Goal: Task Accomplishment & Management: Complete application form

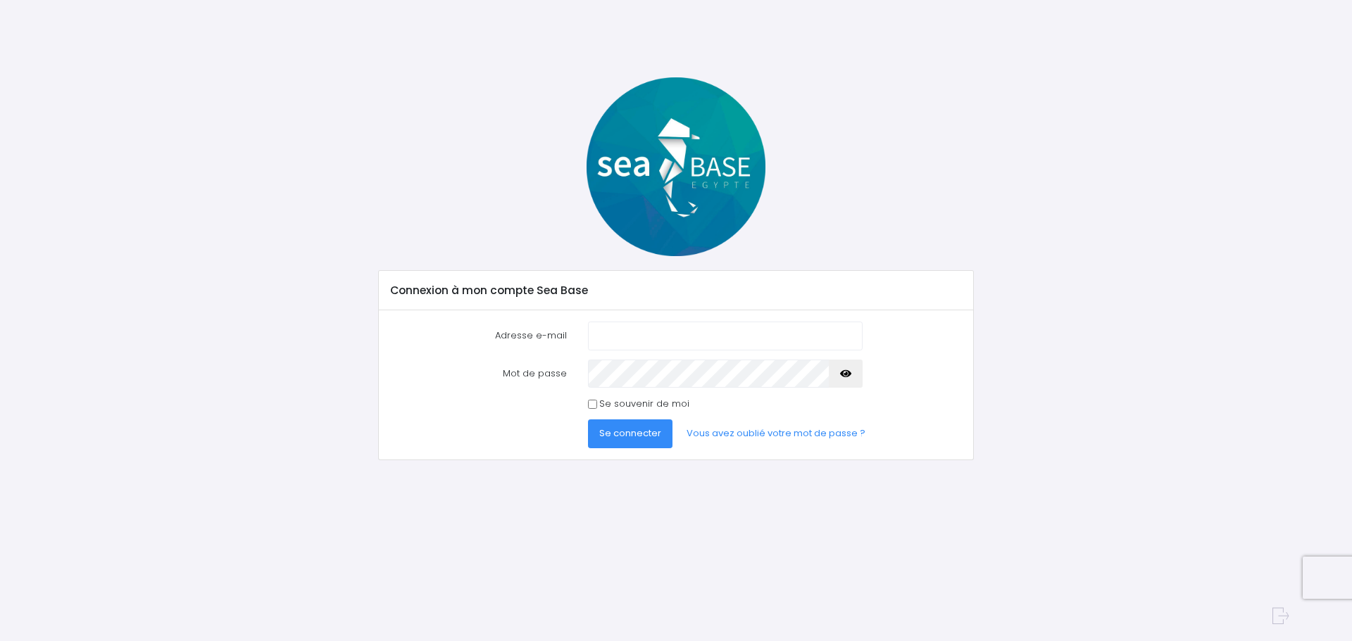
type input "carron.raphael@gmail.com"
click at [644, 434] on span "Se connecter" at bounding box center [630, 433] width 62 height 13
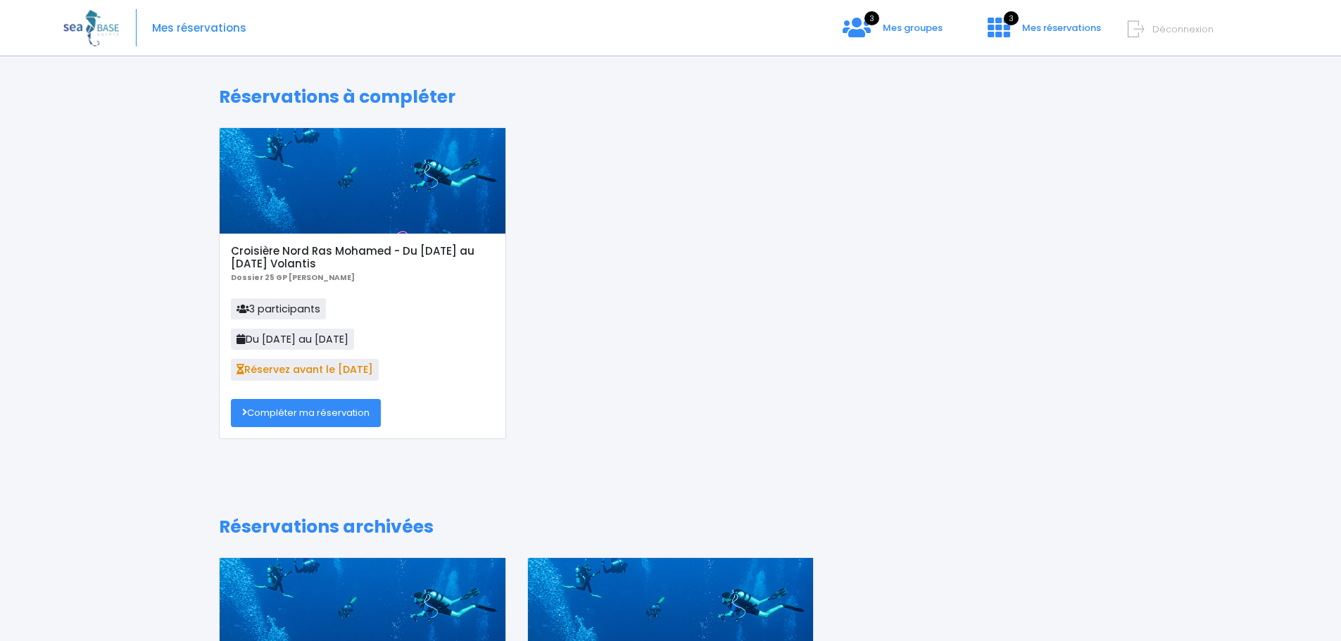
click at [311, 418] on link "Compléter ma réservation" at bounding box center [306, 413] width 150 height 28
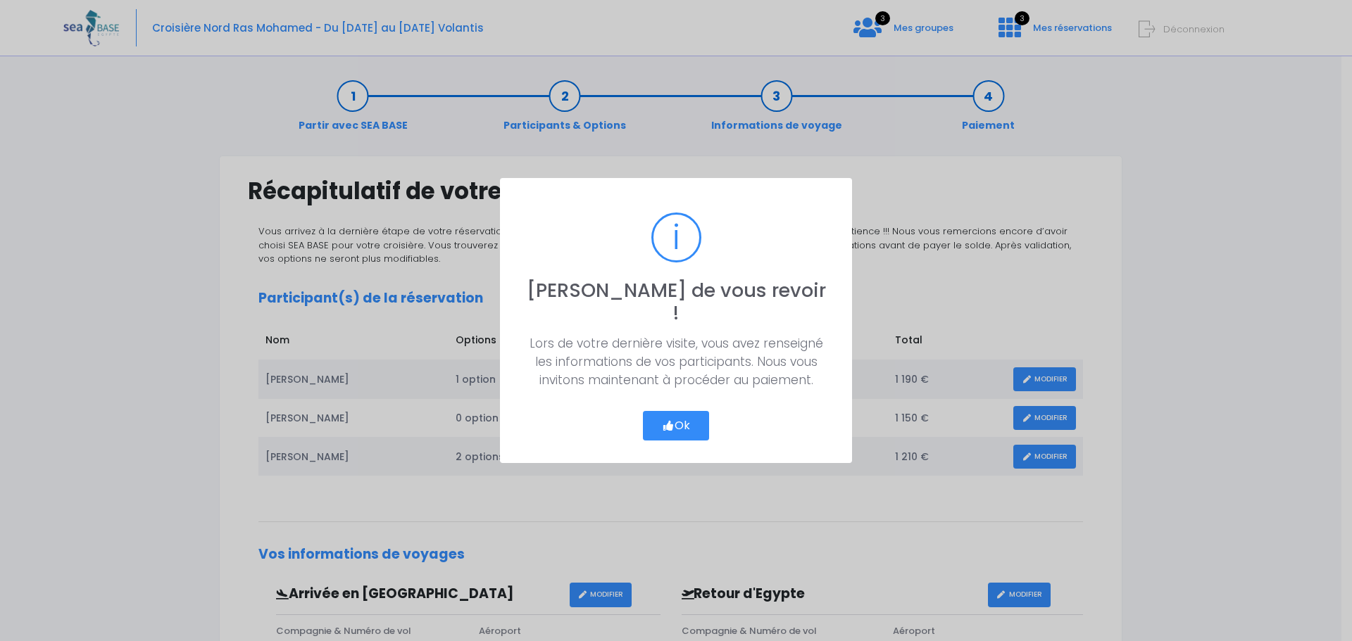
click at [651, 422] on button "Ok" at bounding box center [676, 426] width 66 height 30
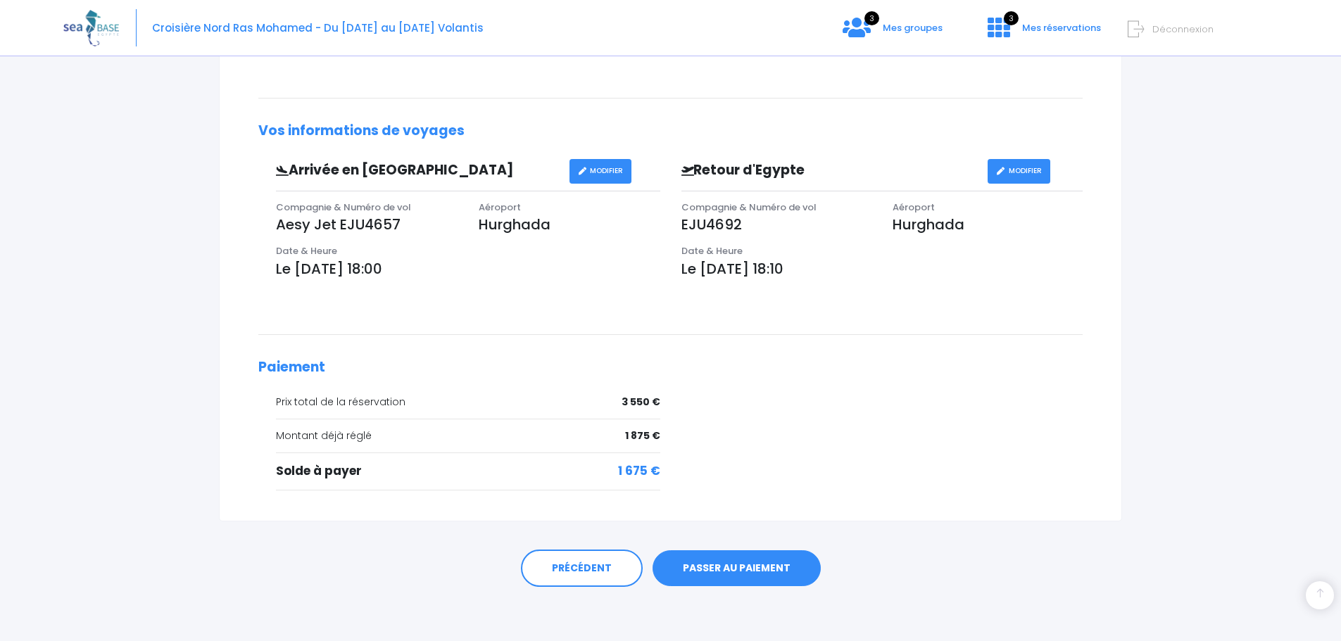
scroll to position [426, 0]
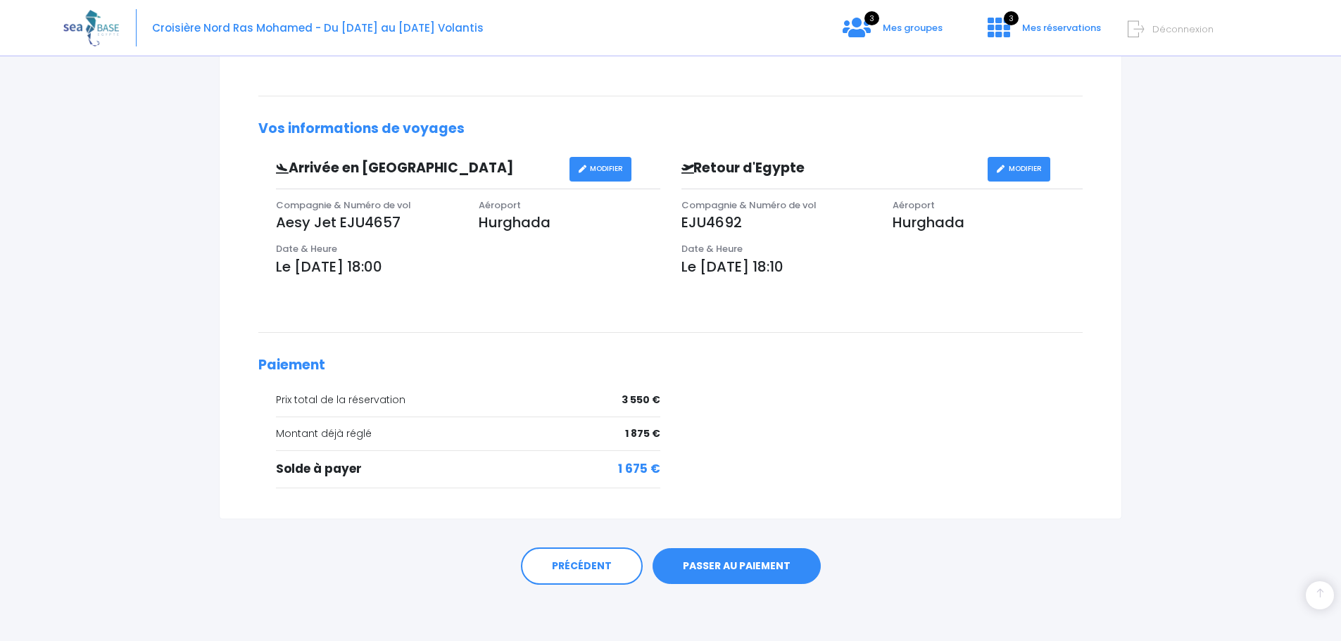
click at [741, 561] on link "PASSER AU PAIEMENT" at bounding box center [737, 567] width 168 height 37
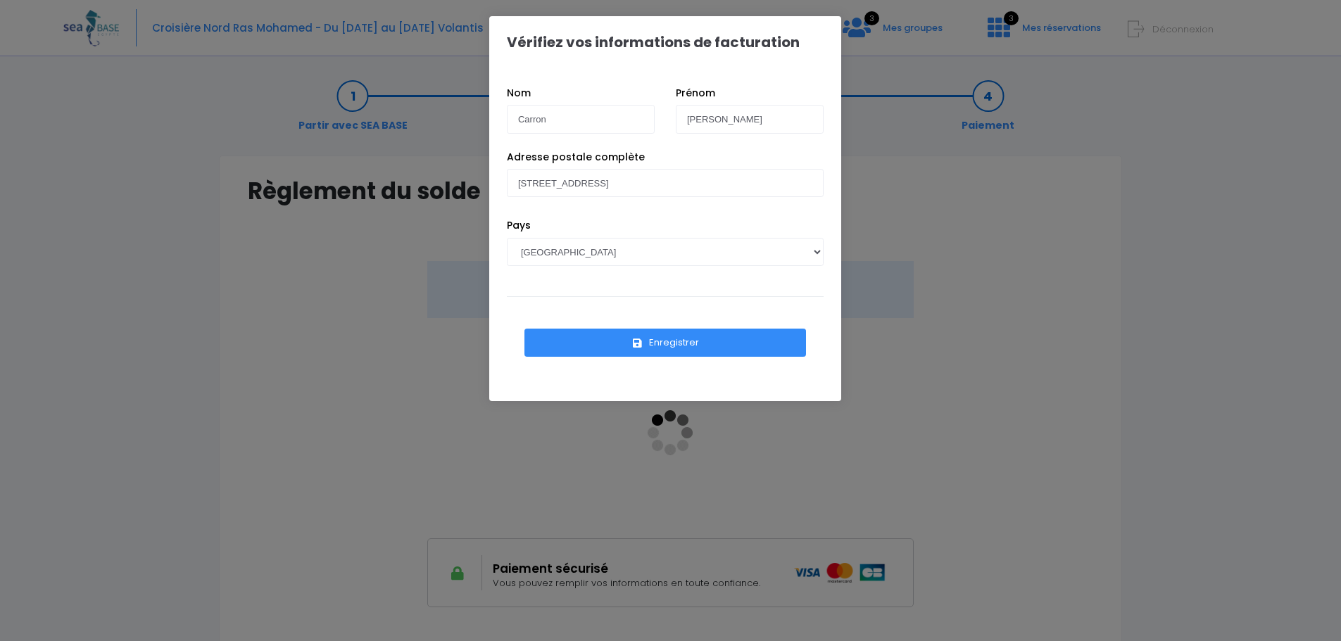
click at [630, 348] on button "Enregistrer" at bounding box center [666, 343] width 282 height 28
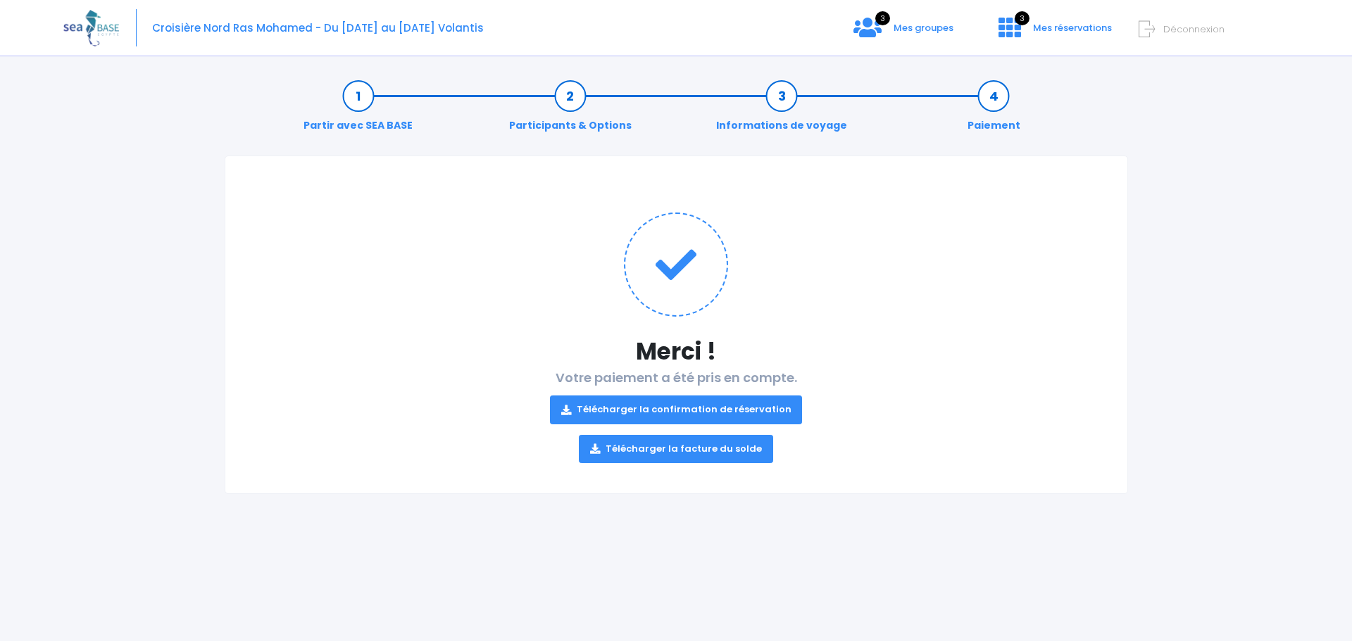
click at [666, 451] on link "Télécharger la facture du solde" at bounding box center [676, 449] width 194 height 28
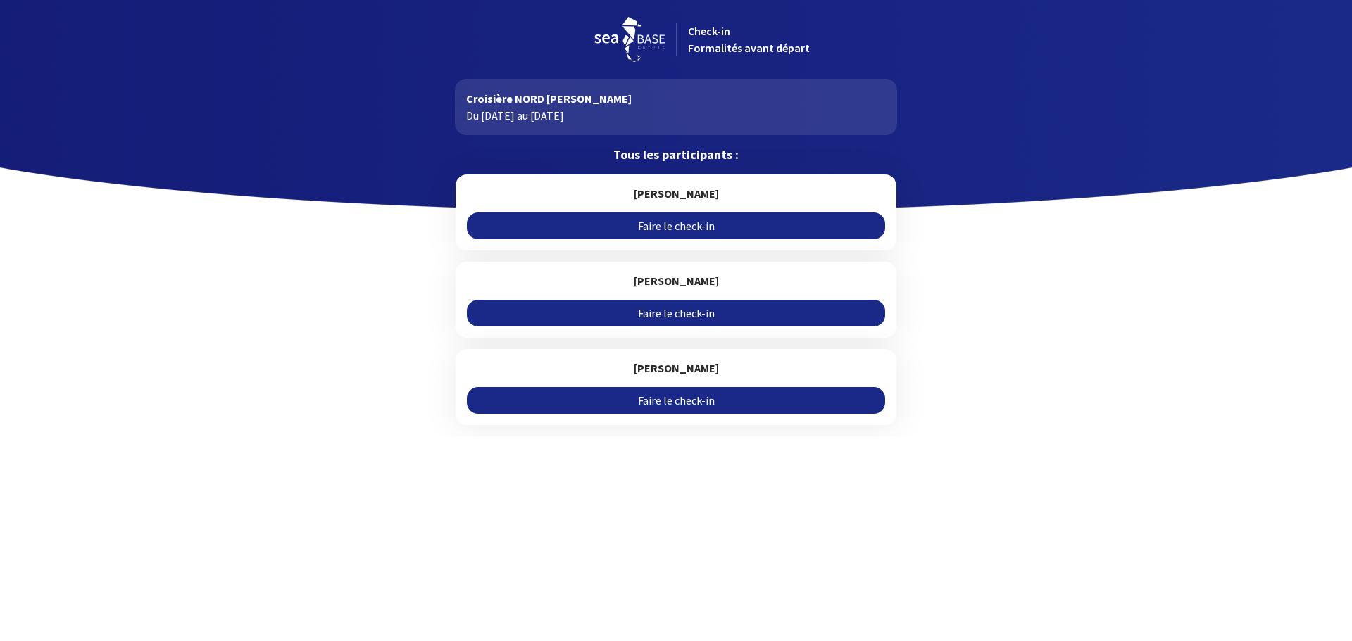
click at [703, 224] on link "Faire le check-in" at bounding box center [676, 226] width 418 height 27
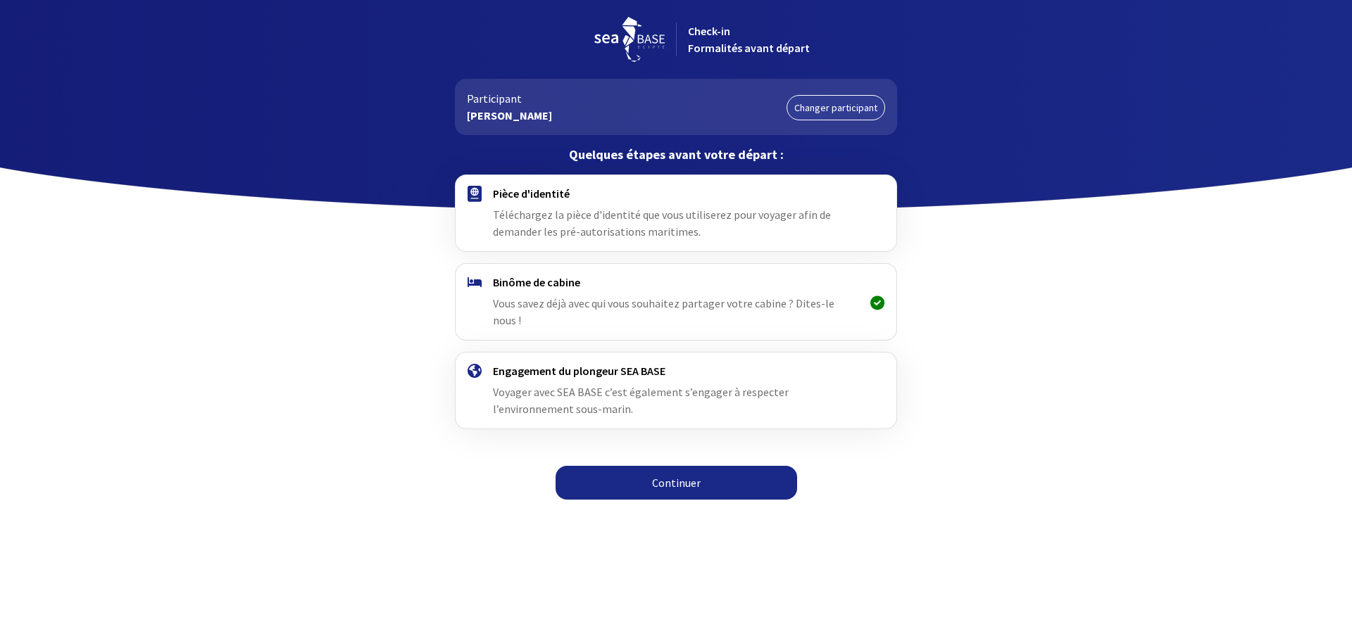
click at [690, 466] on link "Continuer" at bounding box center [677, 483] width 242 height 34
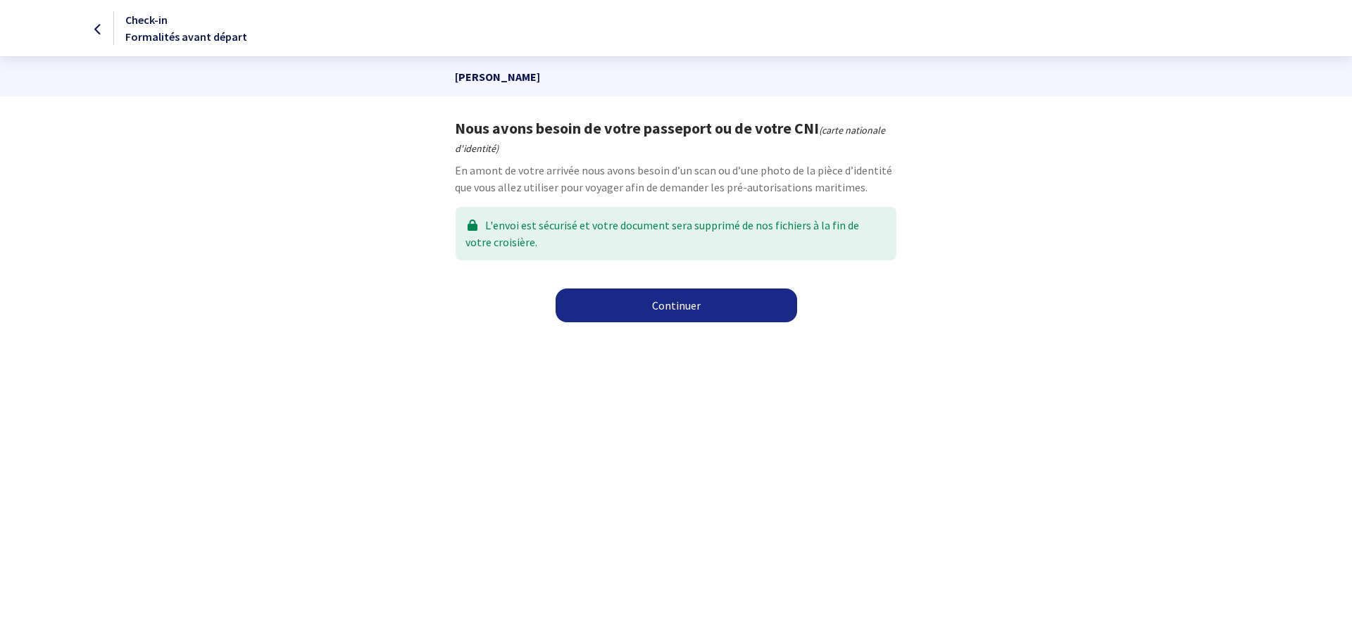
click at [653, 299] on link "Continuer" at bounding box center [677, 306] width 242 height 34
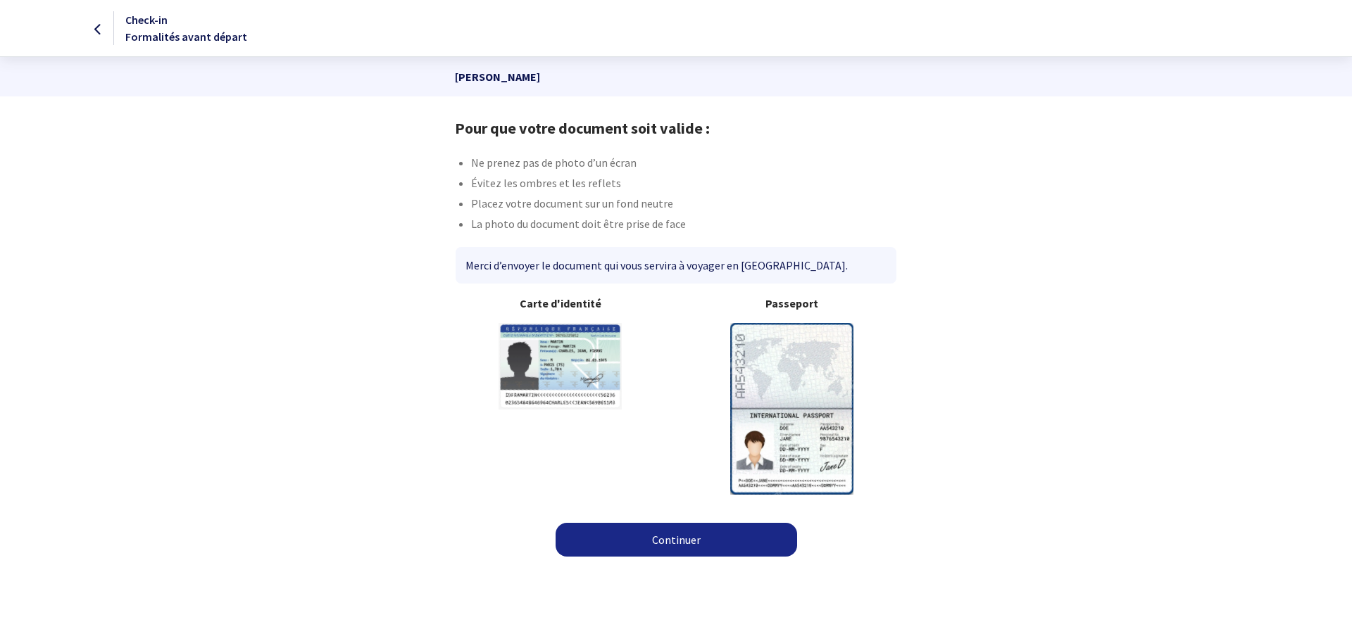
click at [780, 347] on img at bounding box center [791, 408] width 123 height 171
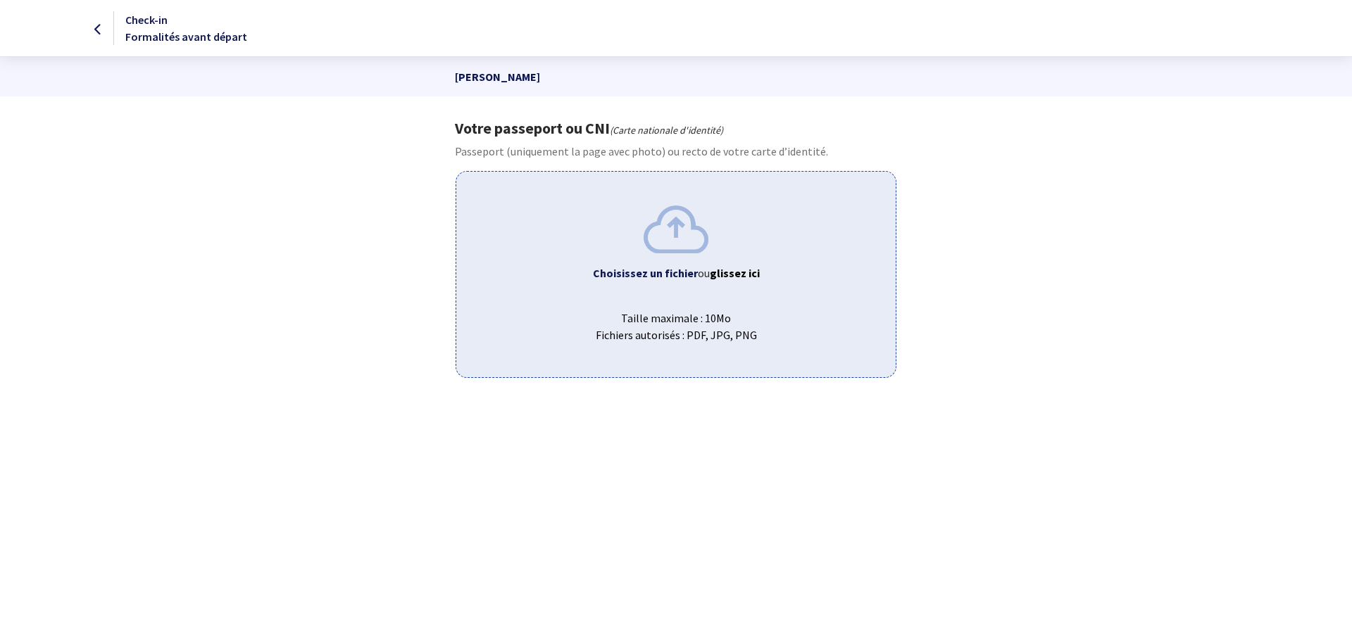
click at [698, 348] on div "Choisissez un fichier ou glissez ici Taille maximale : 10Mo Fichiers autorisés …" at bounding box center [676, 274] width 440 height 206
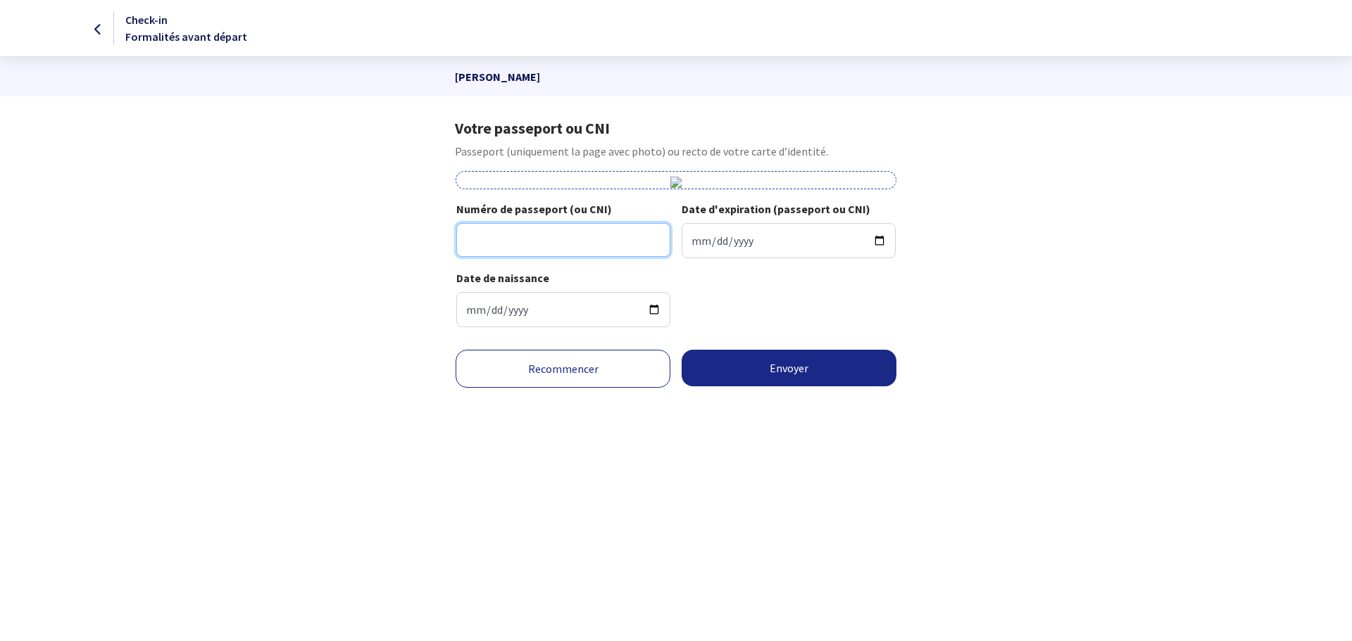
click at [605, 235] on input "Numéro de passeport (ou CNI)" at bounding box center [563, 240] width 214 height 34
click at [478, 240] on input "Numéro de passeport (ou CNI)" at bounding box center [563, 240] width 214 height 34
click at [494, 245] on input "22dc" at bounding box center [563, 240] width 214 height 34
type input "22DC175334FRA791208M3205057"
click at [724, 237] on input "Date d'expiration (passeport ou CNI)" at bounding box center [789, 240] width 214 height 35
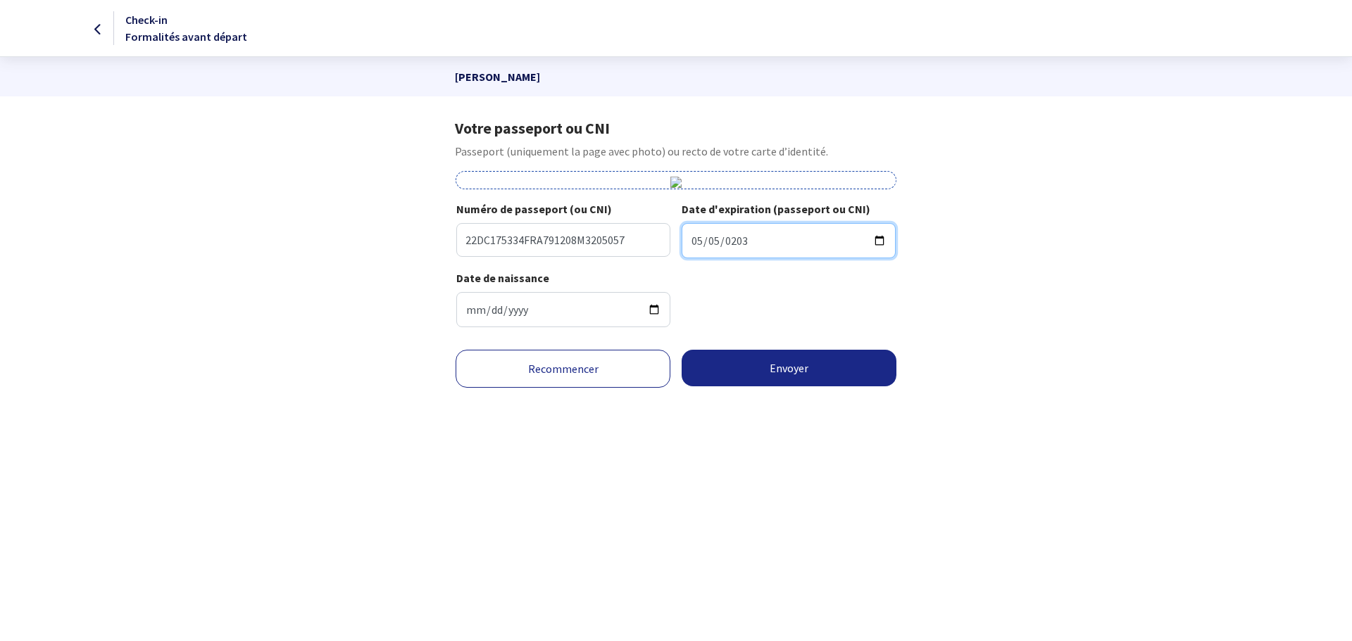
type input "2032-05-05"
click at [747, 373] on button "Envoyer" at bounding box center [789, 368] width 215 height 37
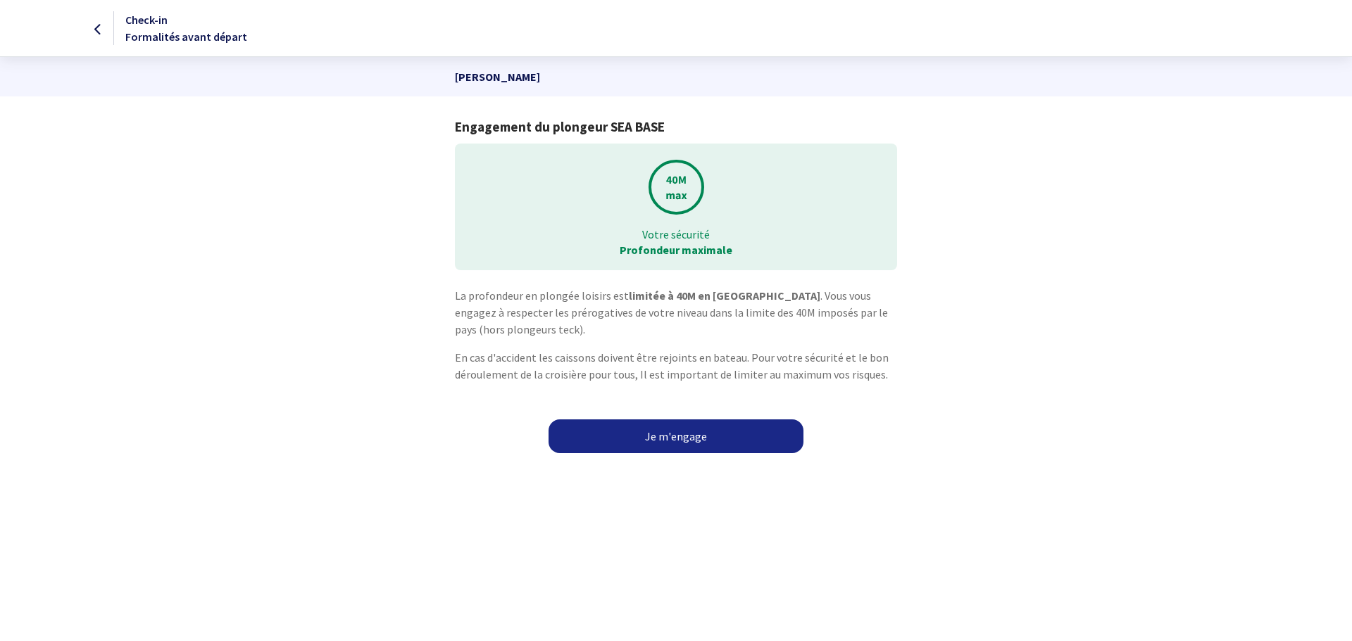
click at [739, 435] on link "Je m'engage" at bounding box center [676, 437] width 255 height 34
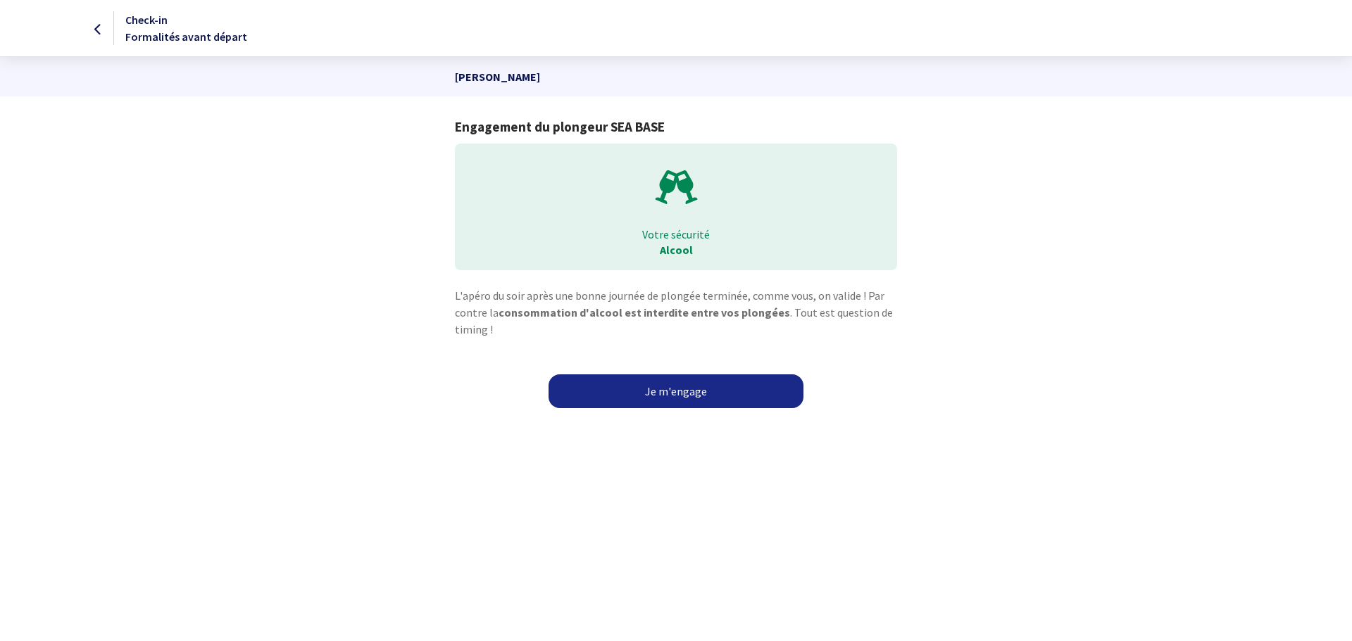
click at [661, 390] on link "Je m'engage" at bounding box center [676, 392] width 255 height 34
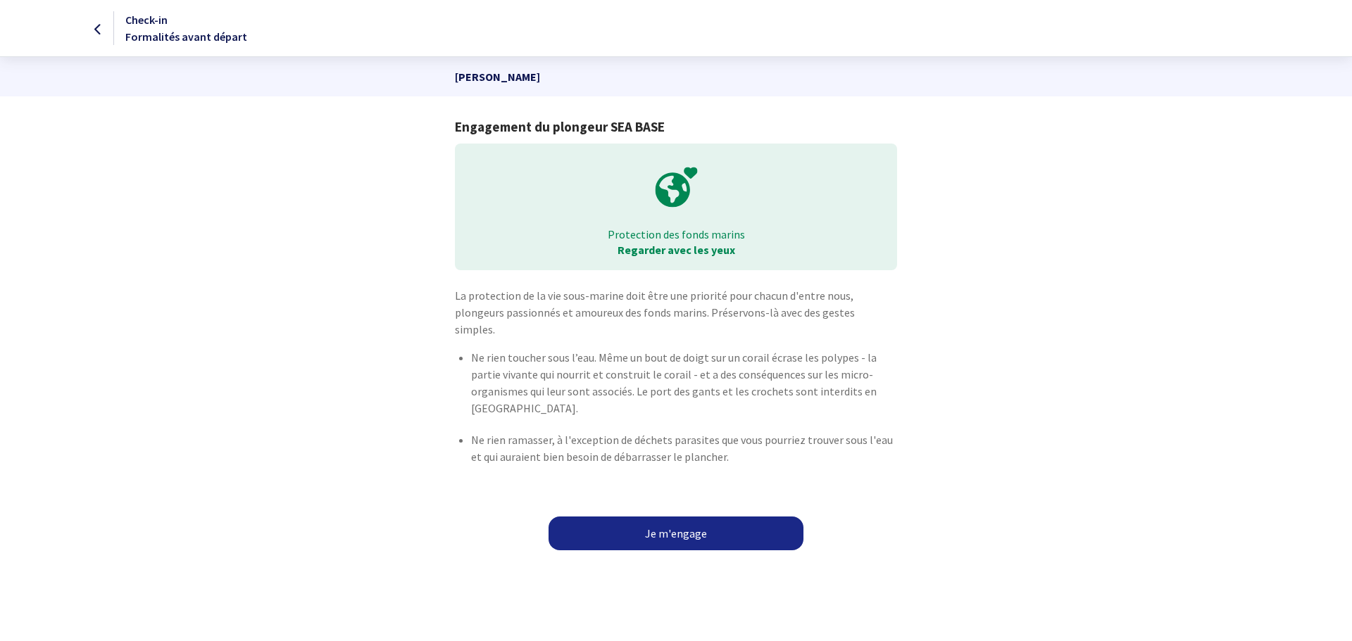
click at [656, 517] on link "Je m'engage" at bounding box center [676, 534] width 255 height 34
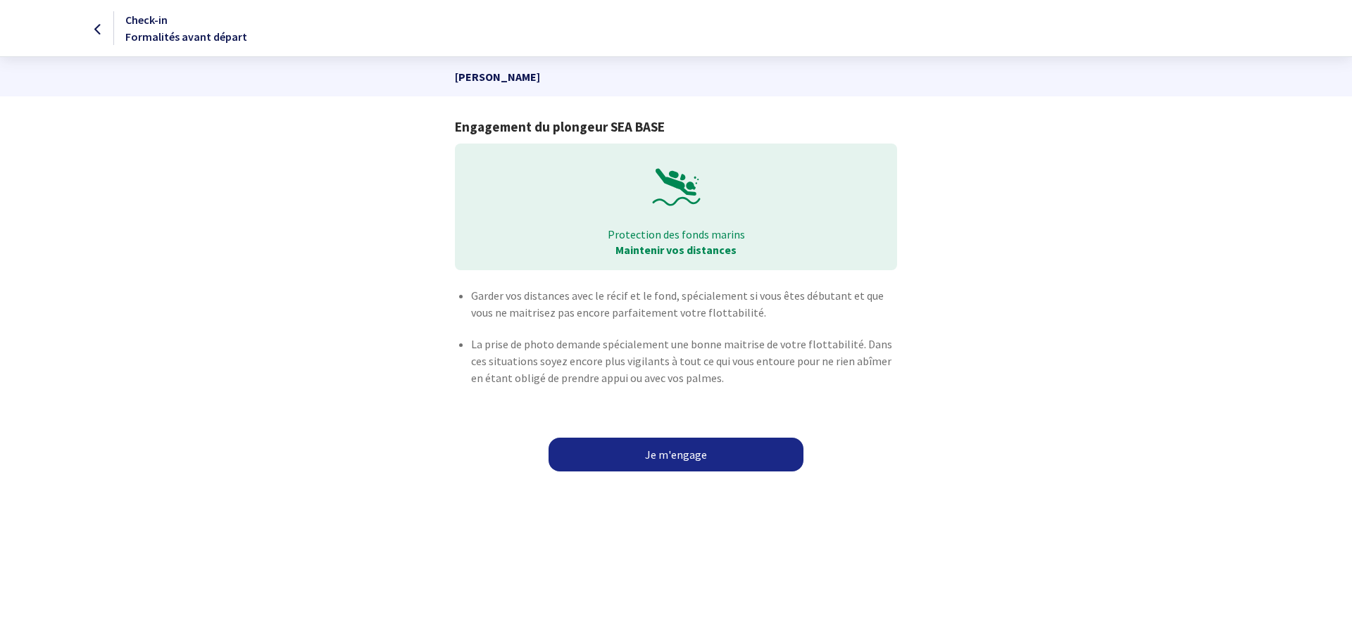
click at [646, 473] on div "Je m'engage" at bounding box center [676, 463] width 1352 height 34
click at [646, 458] on link "Je m'engage" at bounding box center [676, 455] width 255 height 34
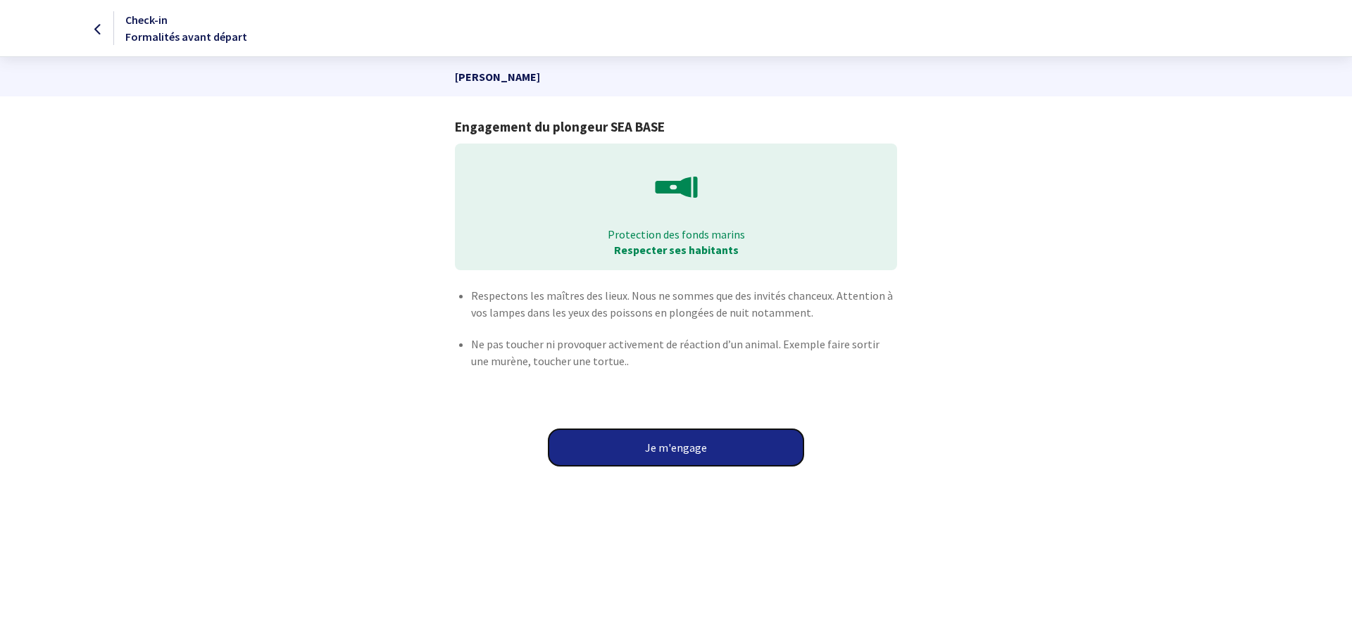
drag, startPoint x: 0, startPoint y: 0, endPoint x: 646, endPoint y: 458, distance: 791.9
click at [646, 458] on button "Je m'engage" at bounding box center [676, 448] width 255 height 37
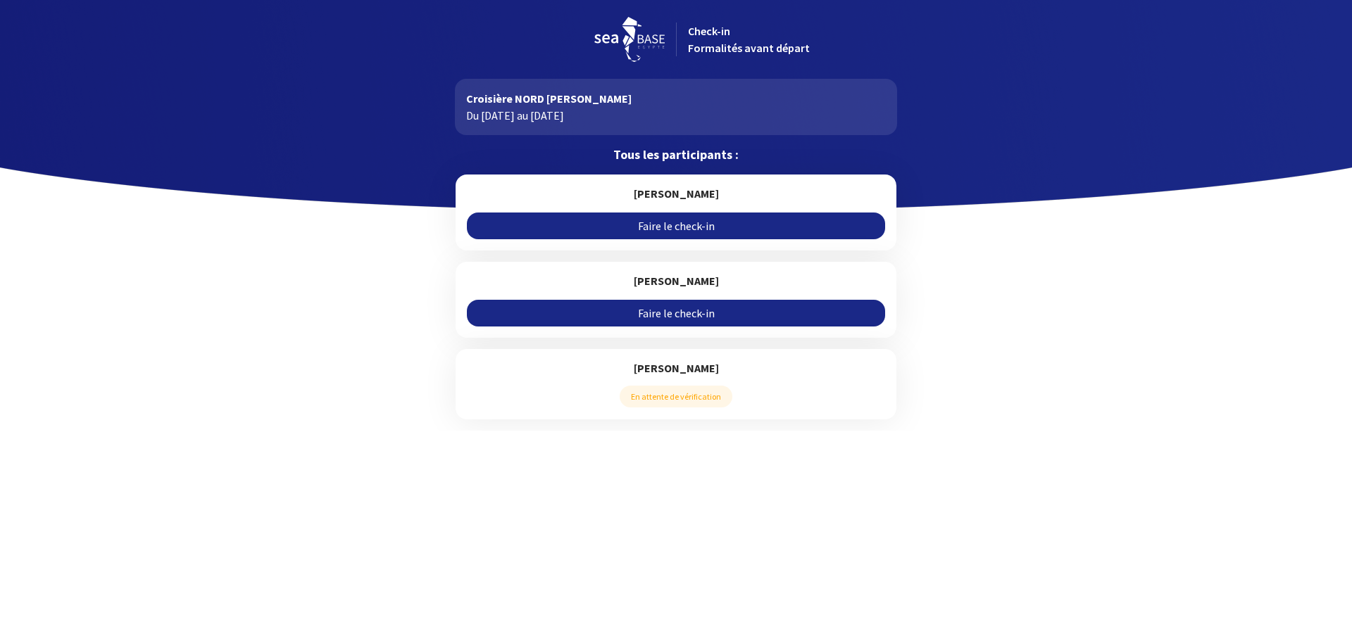
click at [655, 223] on link "Faire le check-in" at bounding box center [676, 226] width 418 height 27
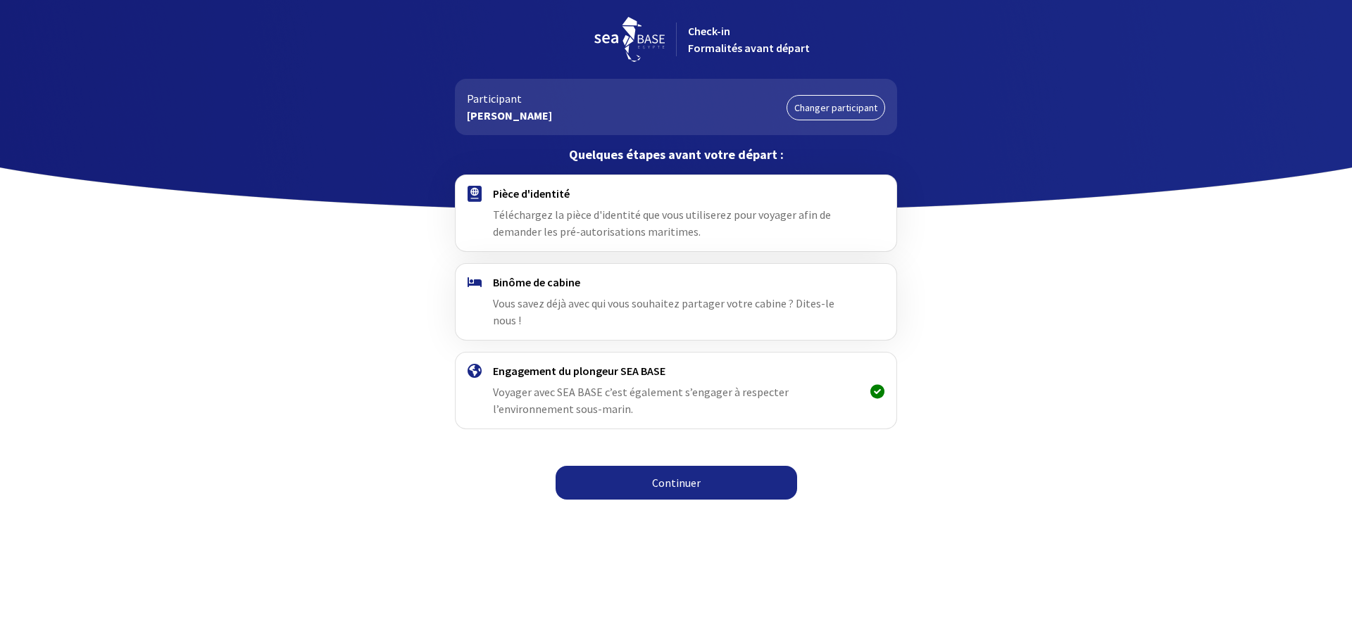
click at [632, 468] on link "Continuer" at bounding box center [677, 483] width 242 height 34
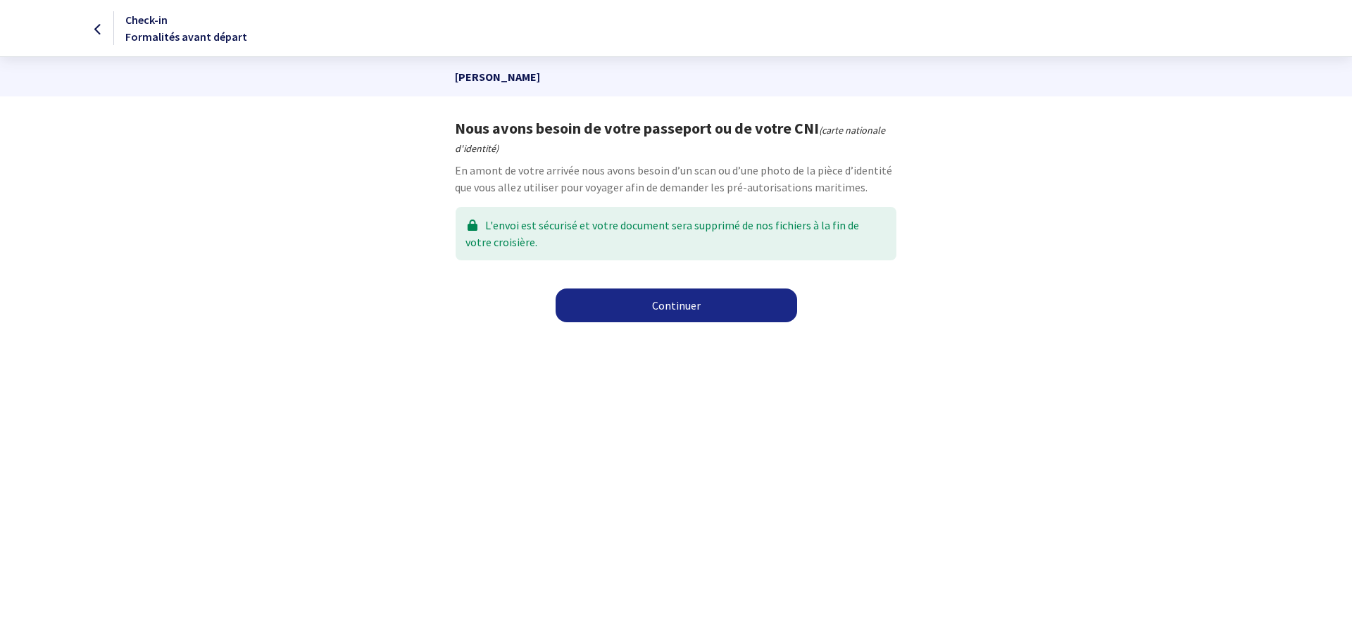
click at [613, 306] on link "Continuer" at bounding box center [677, 306] width 242 height 34
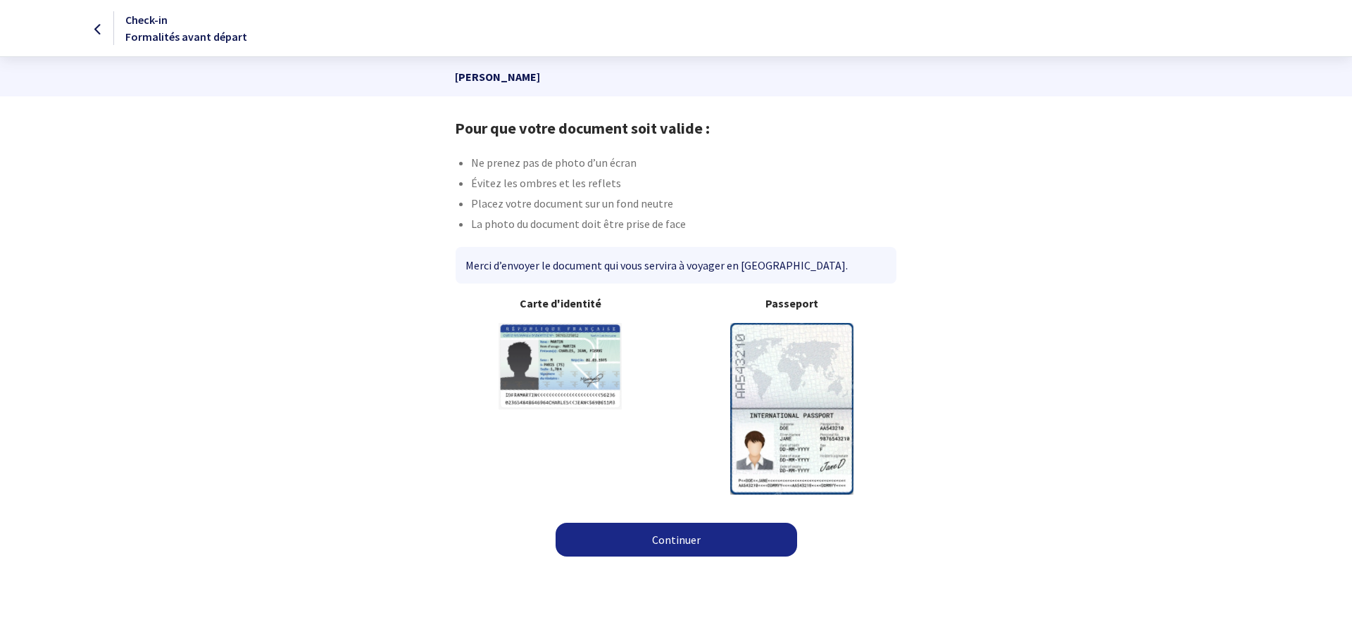
click at [777, 375] on img at bounding box center [791, 408] width 123 height 171
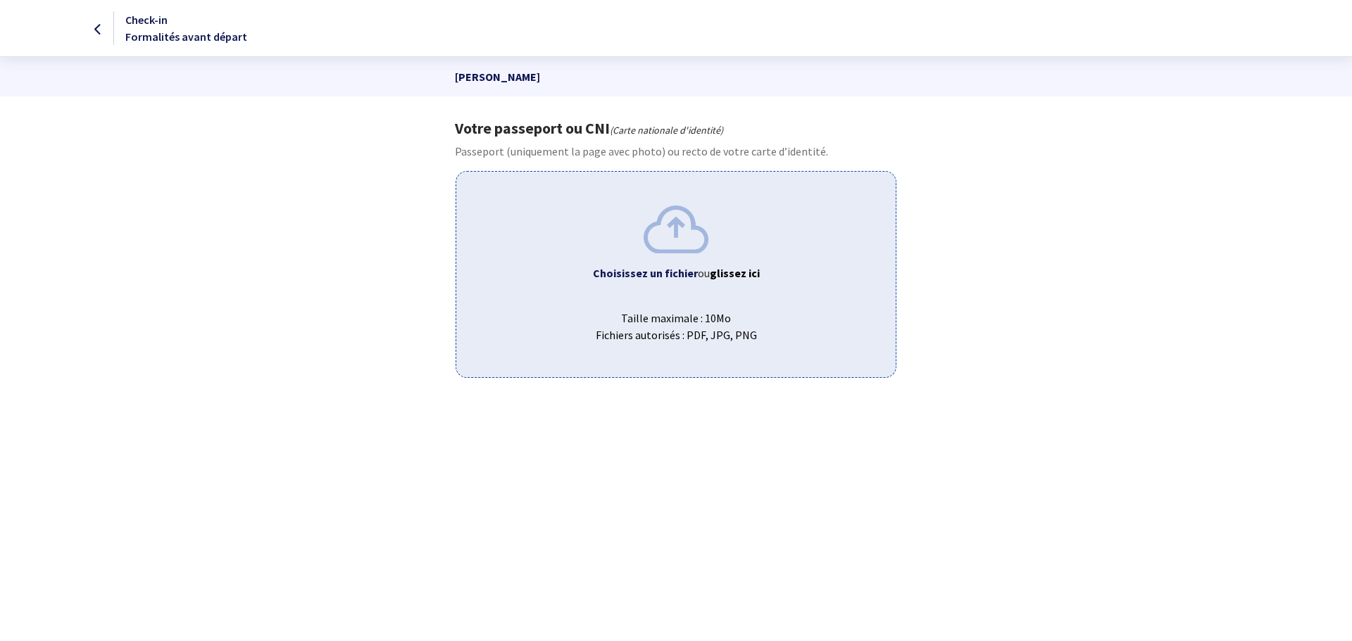
click at [682, 320] on span "Taille maximale : 10Mo Fichiers autorisés : PDF, JPG, PNG" at bounding box center [676, 321] width 416 height 45
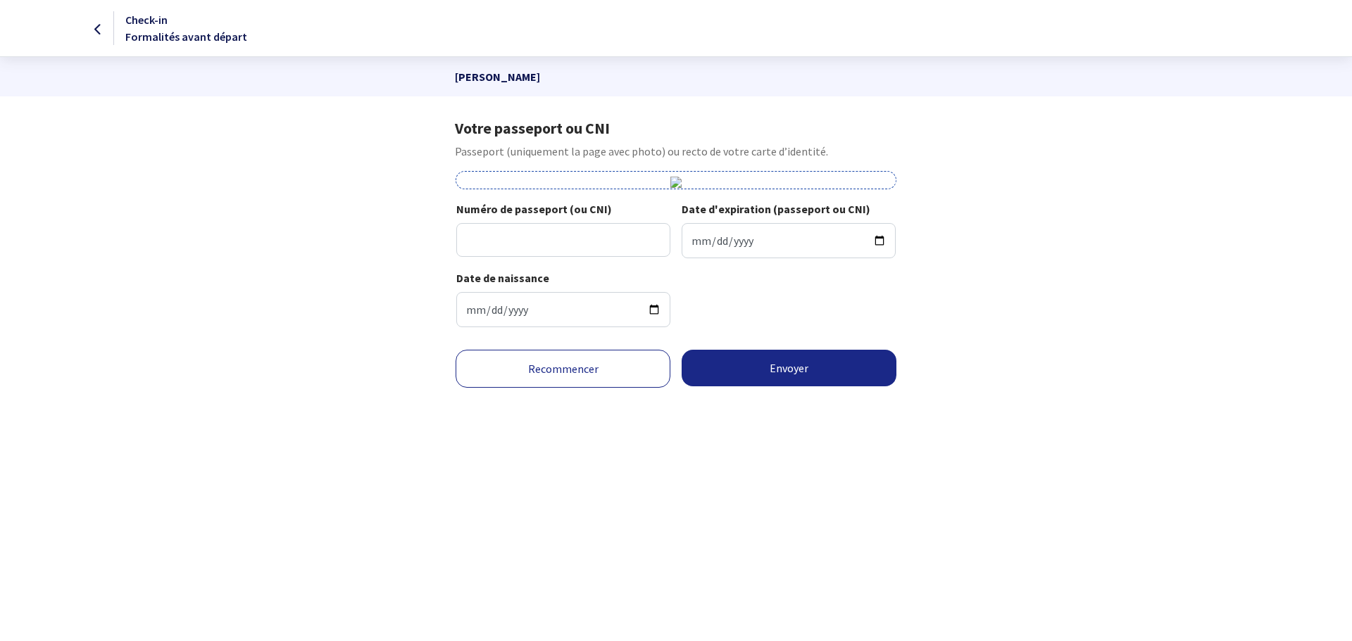
click at [674, 179] on img at bounding box center [675, 182] width 11 height 11
click at [622, 239] on input "Numéro de passeport (ou CNI)" at bounding box center [563, 240] width 214 height 34
click at [580, 249] on input "Numéro de passeport (ou CNI)" at bounding box center [563, 240] width 214 height 34
type input "22DC827987FRA8108049F3205127"
click at [760, 244] on input "Date d'expiration (passeport ou CNI)" at bounding box center [789, 240] width 214 height 35
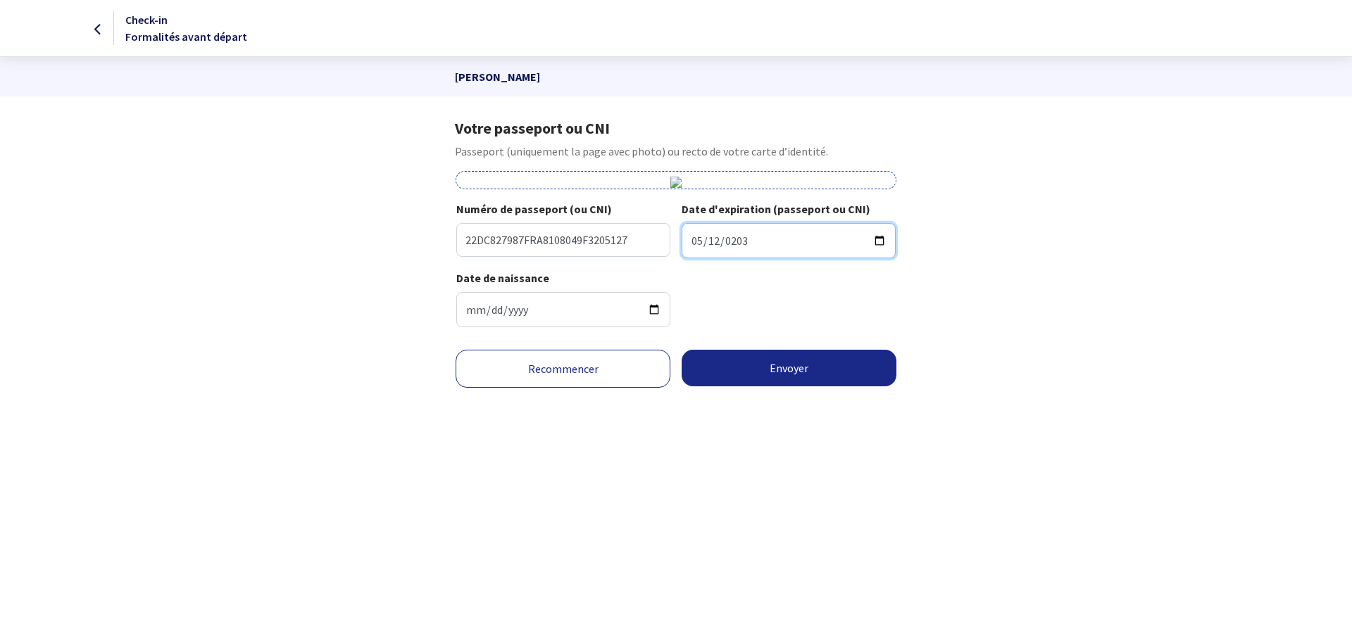
type input "2032-05-12"
drag, startPoint x: 776, startPoint y: 392, endPoint x: 761, endPoint y: 373, distance: 24.0
click at [776, 392] on div "Recommencer Envoyer" at bounding box center [676, 377] width 464 height 55
click at [761, 373] on button "Envoyer" at bounding box center [789, 368] width 215 height 37
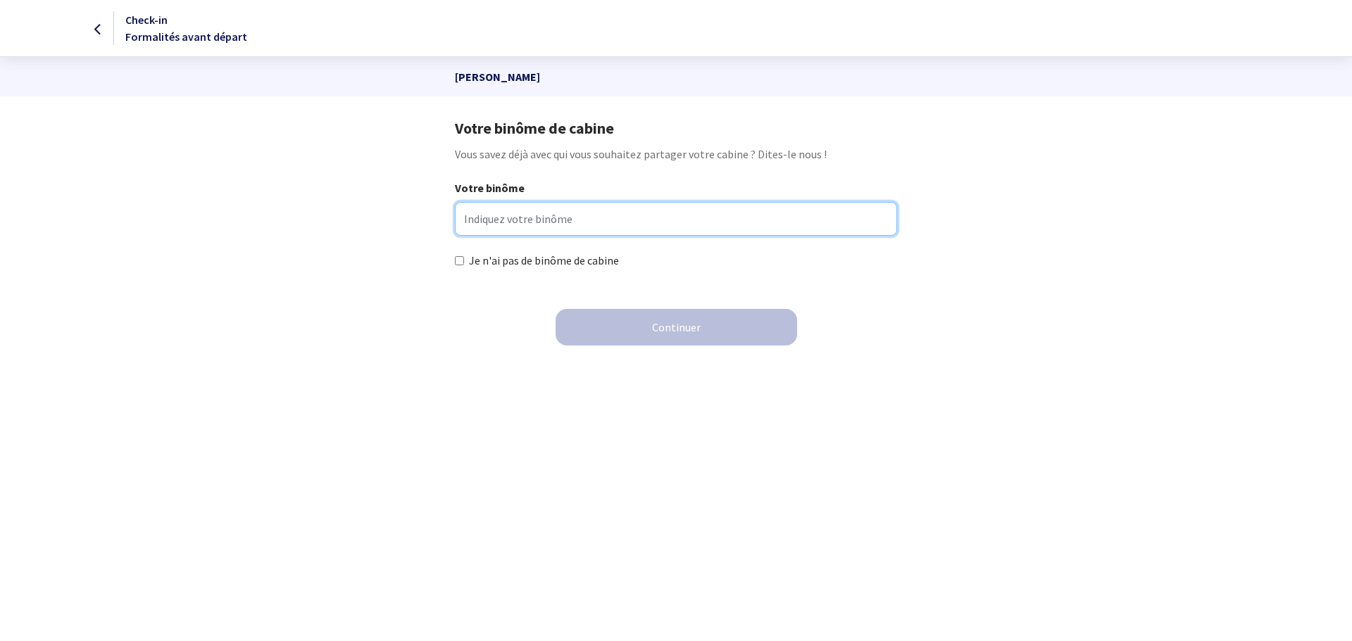
click at [497, 227] on input "Votre binôme" at bounding box center [676, 219] width 442 height 34
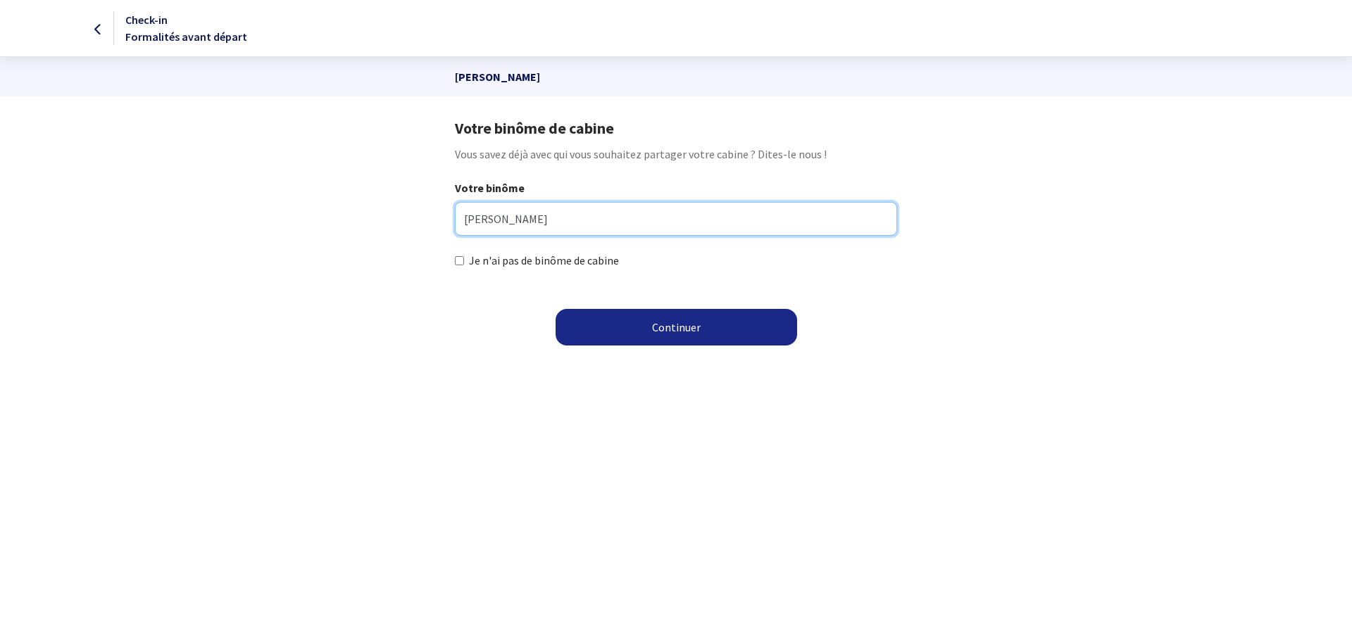
type input "raphael carron"
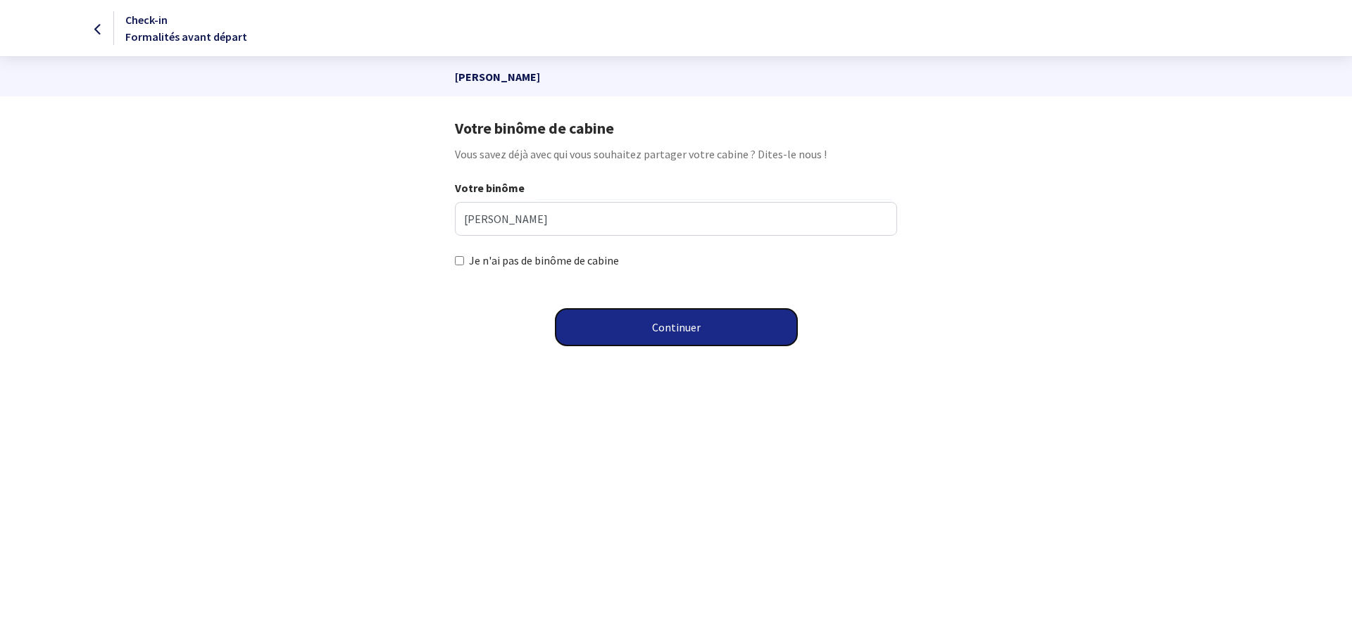
click at [684, 342] on button "Continuer" at bounding box center [677, 327] width 242 height 37
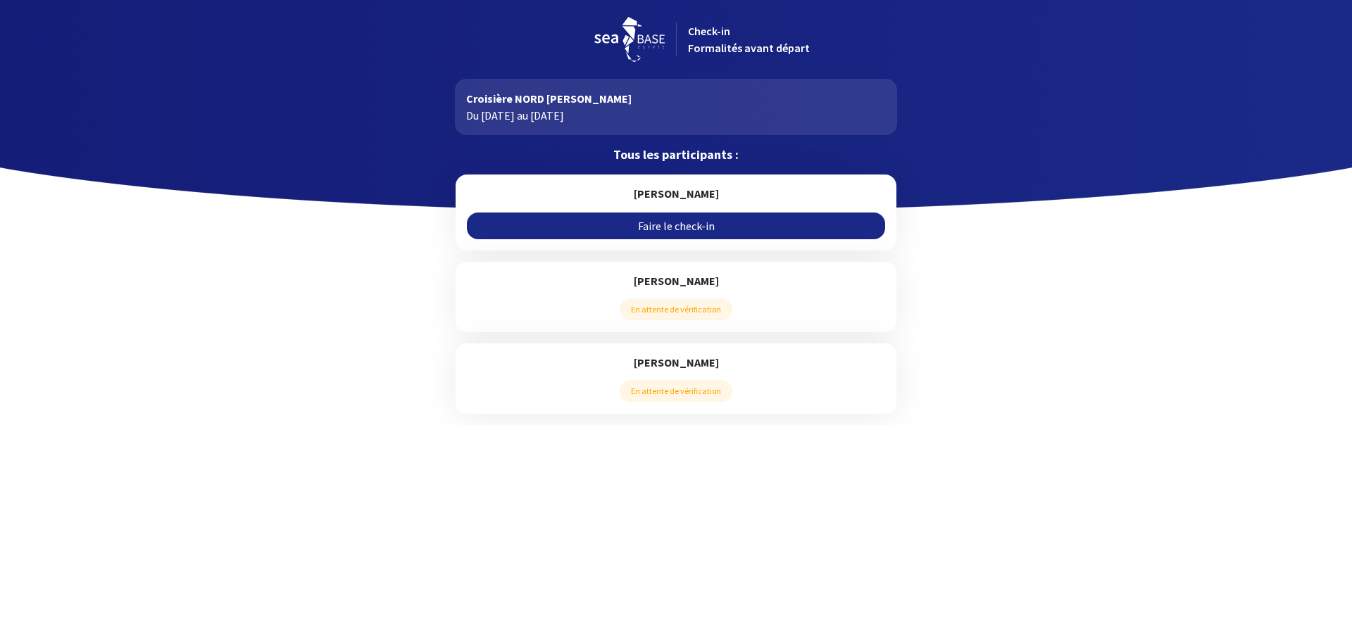
click at [627, 227] on link "Faire le check-in" at bounding box center [676, 226] width 418 height 27
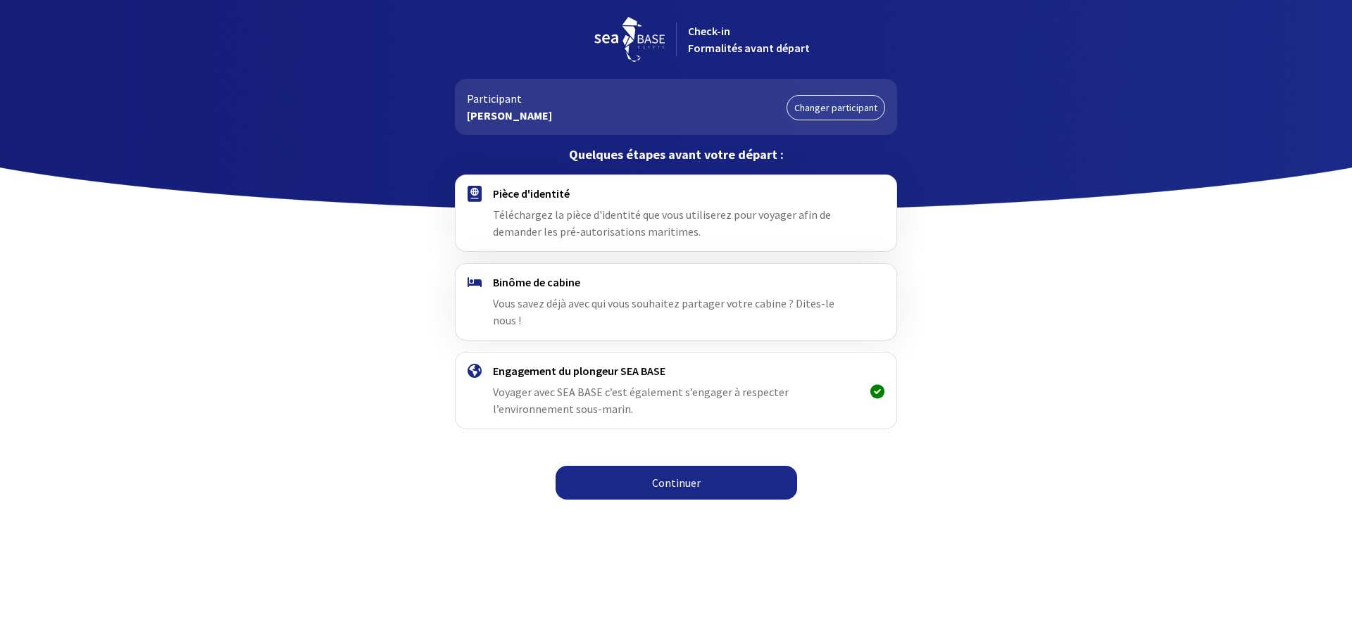
click at [587, 466] on link "Continuer" at bounding box center [677, 483] width 242 height 34
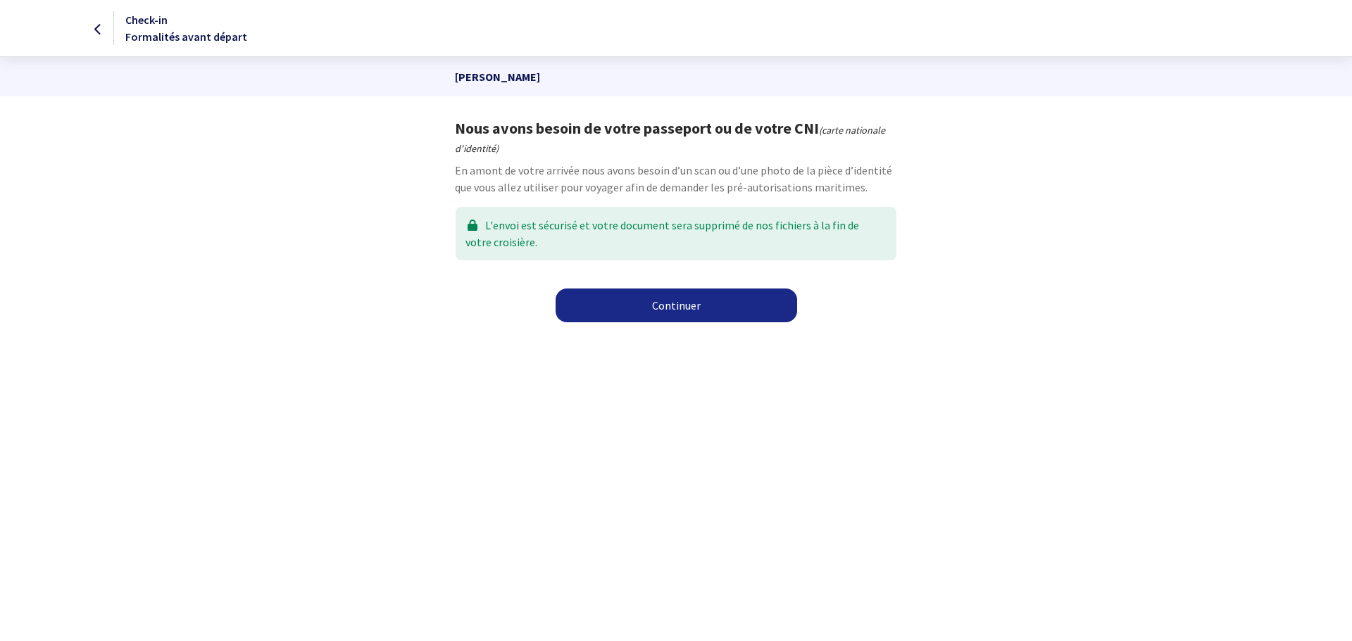
click at [603, 313] on link "Continuer" at bounding box center [677, 306] width 242 height 34
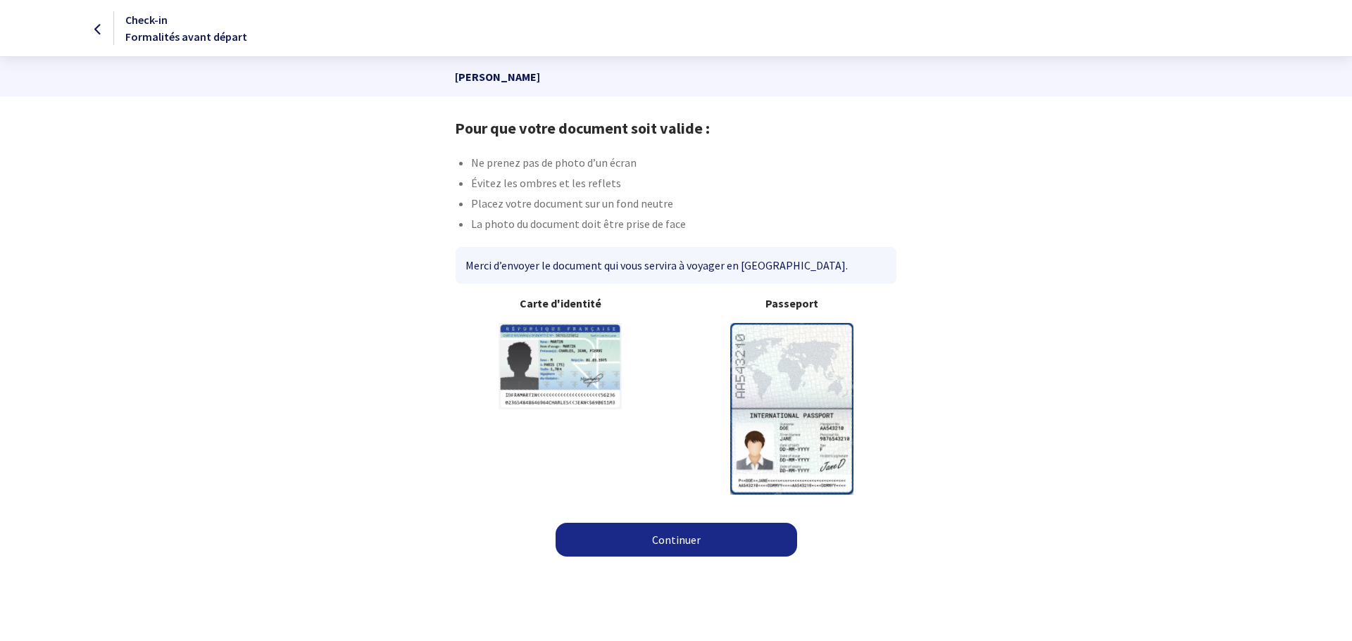
click at [791, 369] on img at bounding box center [791, 408] width 123 height 171
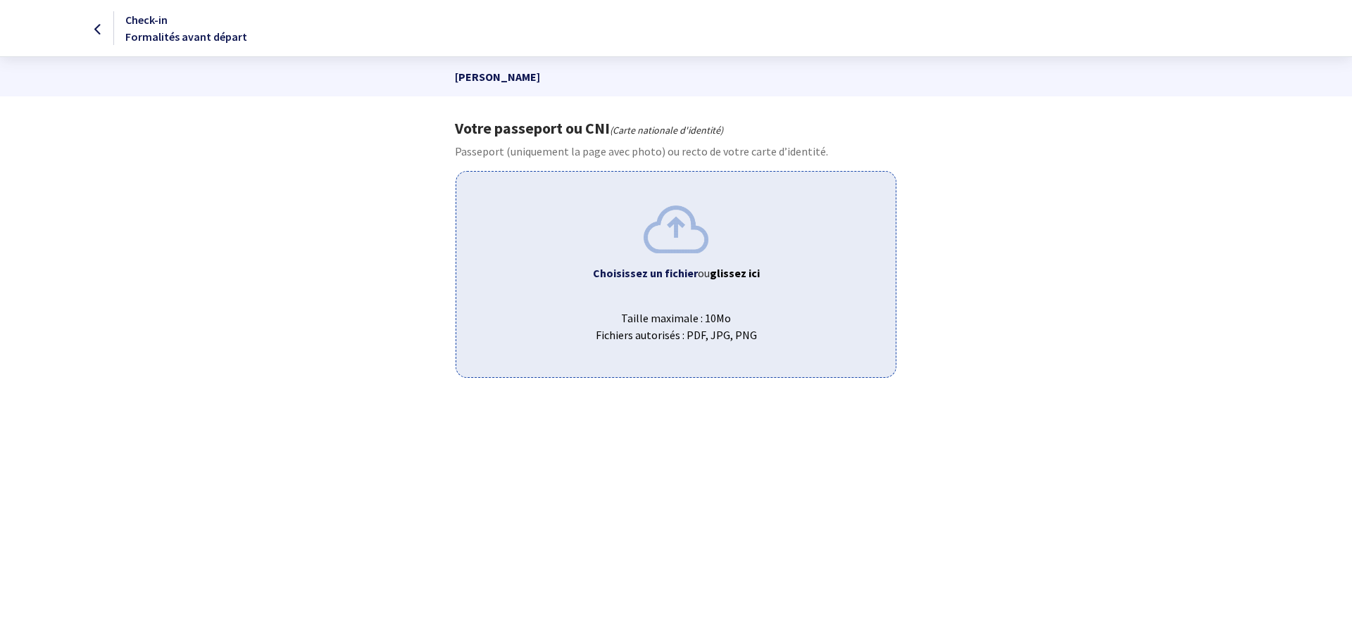
click at [672, 303] on span "Taille maximale : 10Mo Fichiers autorisés : PDF, JPG, PNG" at bounding box center [676, 321] width 416 height 45
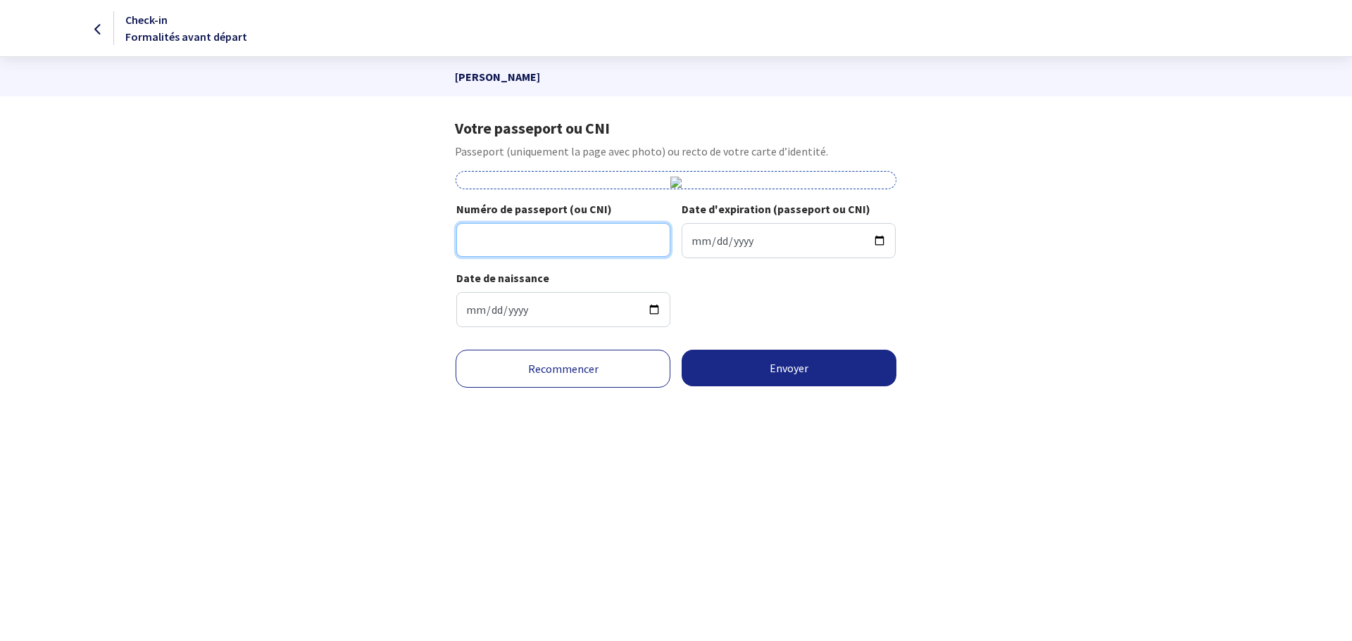
click at [544, 236] on input "Numéro de passeport (ou CNI)" at bounding box center [563, 240] width 214 height 34
click at [508, 244] on input "Numéro de passeport (ou CNI)" at bounding box center [563, 240] width 214 height 34
type input "24DK61980"
click at [730, 232] on input "Date d'expiration (passeport ou CNI)" at bounding box center [789, 240] width 214 height 35
type input "[DATE]"
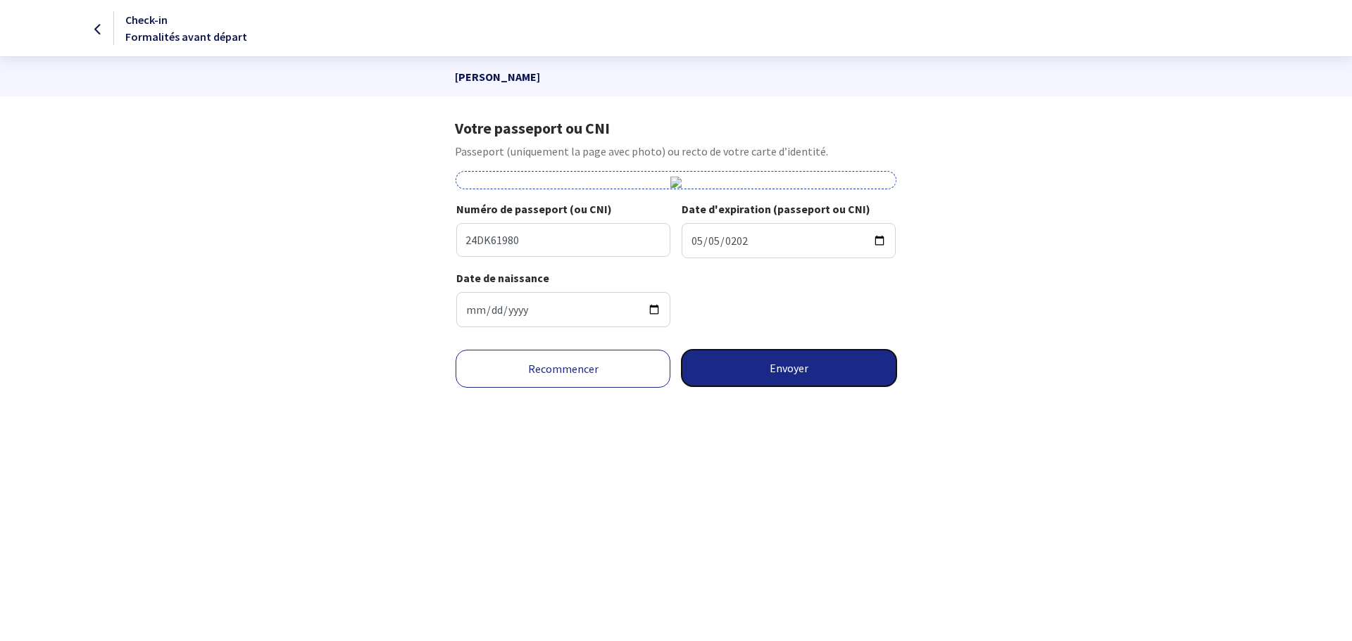
click at [787, 375] on button "Envoyer" at bounding box center [789, 368] width 215 height 37
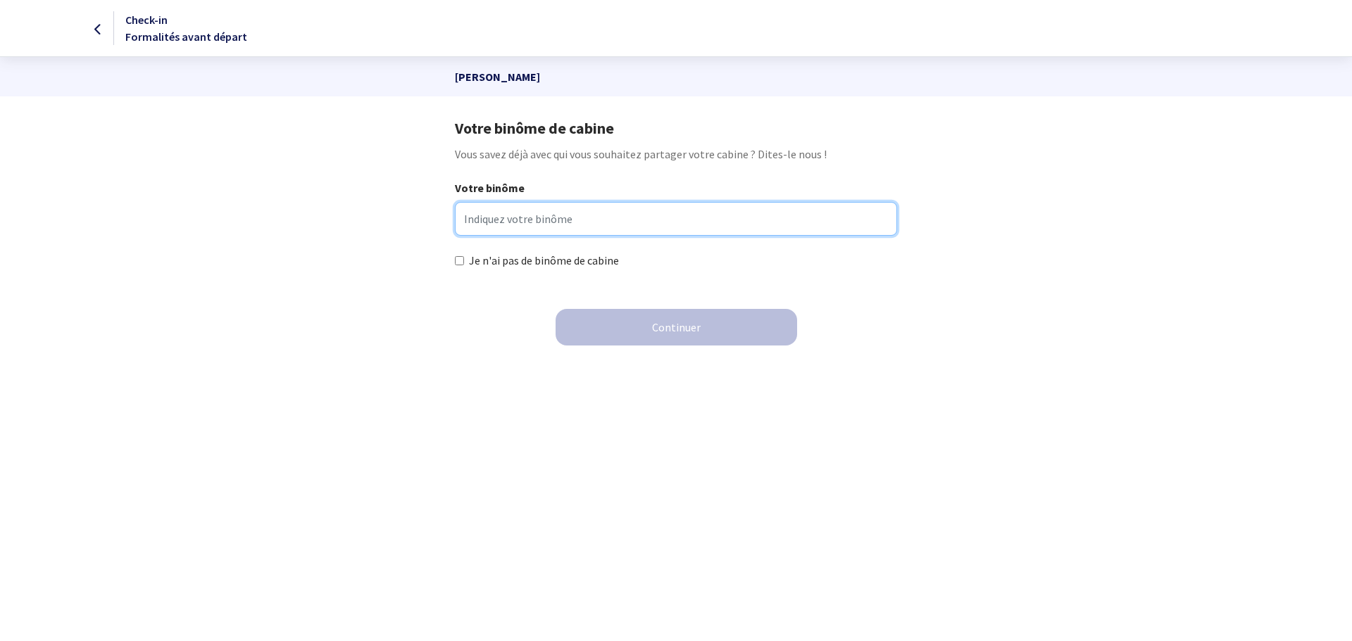
click at [577, 224] on input "Votre binôme" at bounding box center [676, 219] width 442 height 34
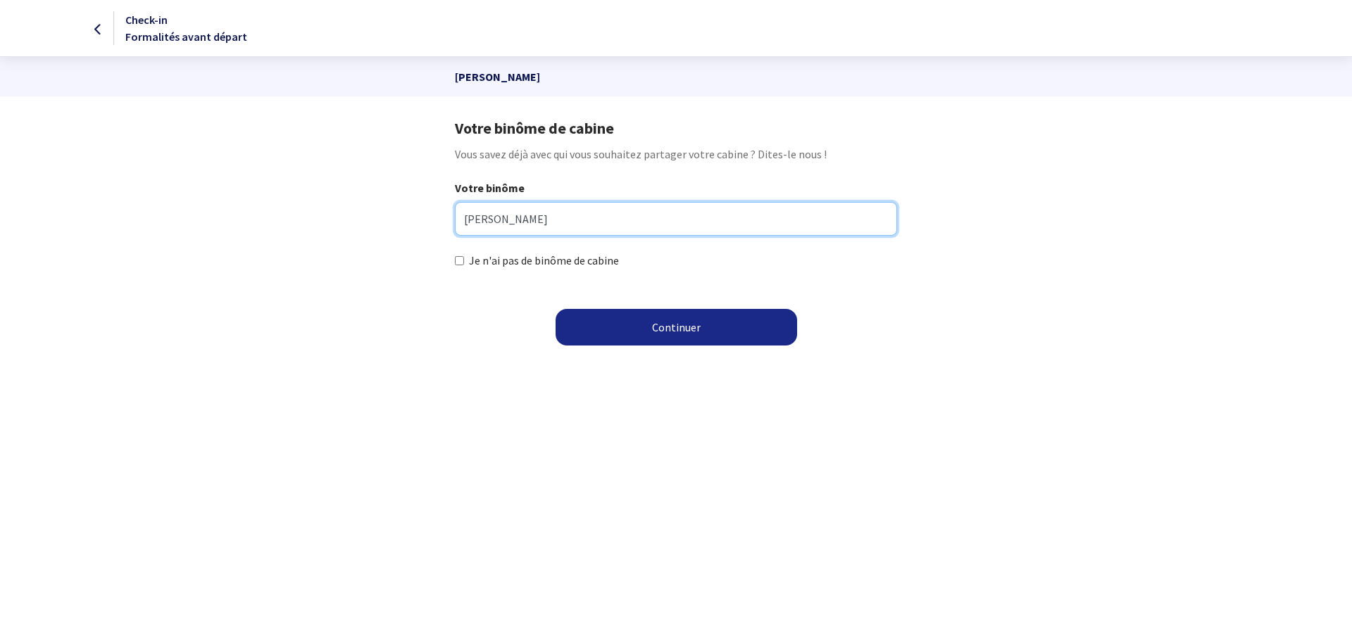
type input "[PERSON_NAME]"
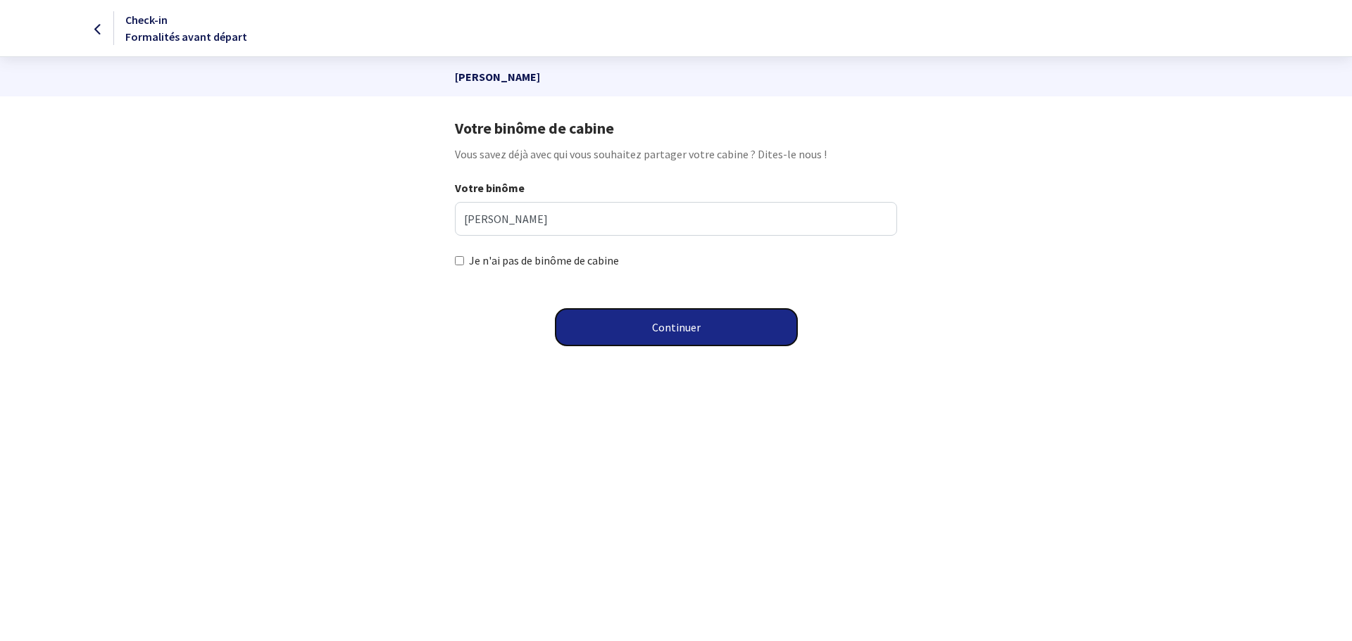
click at [613, 323] on button "Continuer" at bounding box center [677, 327] width 242 height 37
